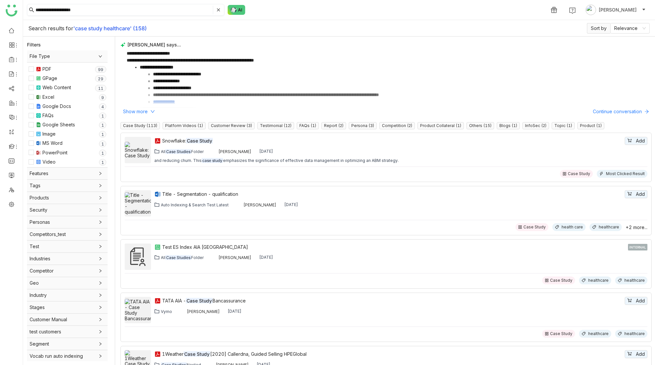
click at [100, 8] on input "**********" at bounding box center [124, 10] width 176 height 9
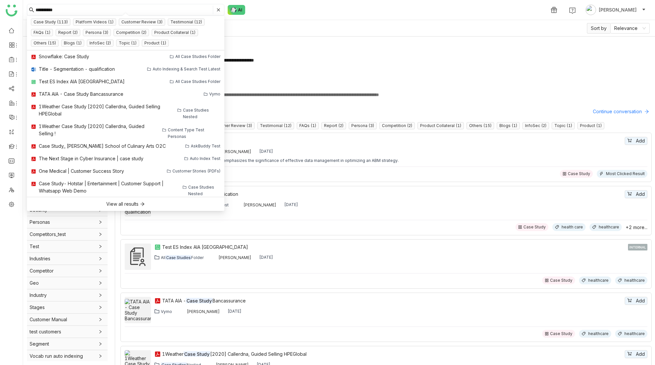
type input "**********"
